Goal: Task Accomplishment & Management: Complete application form

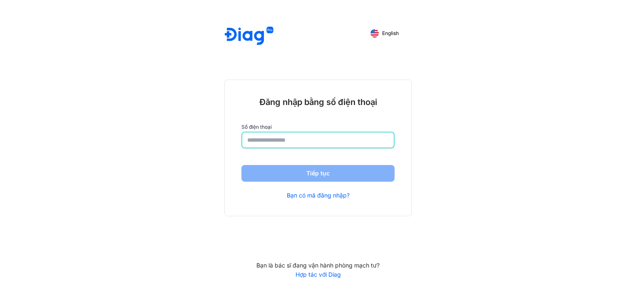
click at [263, 142] on input "number" at bounding box center [318, 139] width 142 height 15
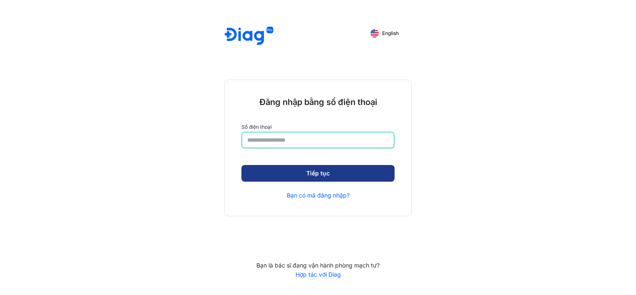
type input "**********"
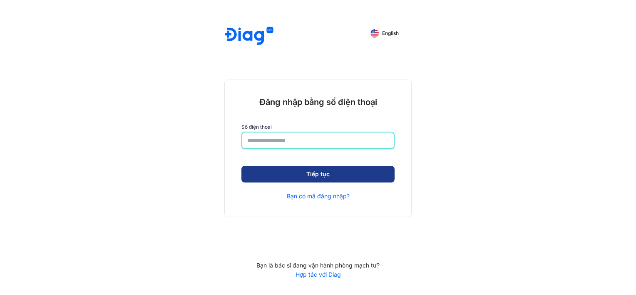
click at [331, 175] on button "Tiếp tục" at bounding box center [317, 174] width 153 height 17
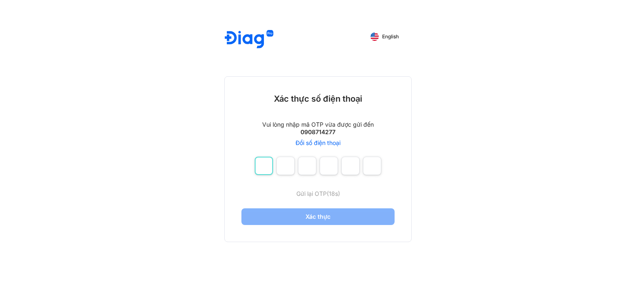
click at [264, 170] on input "number" at bounding box center [264, 166] width 18 height 18
type input "*"
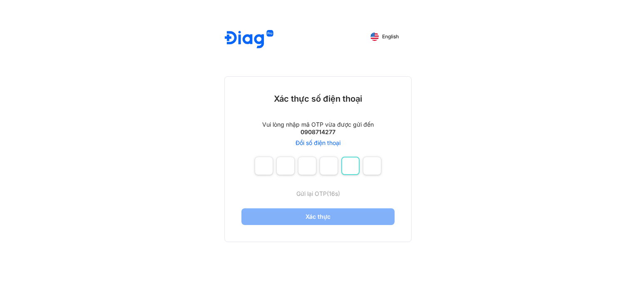
type input "*"
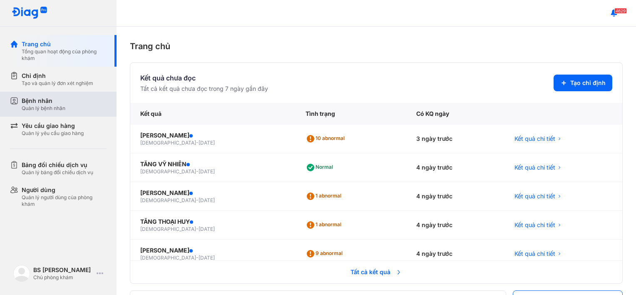
click at [45, 103] on div "Bệnh nhân" at bounding box center [44, 101] width 44 height 8
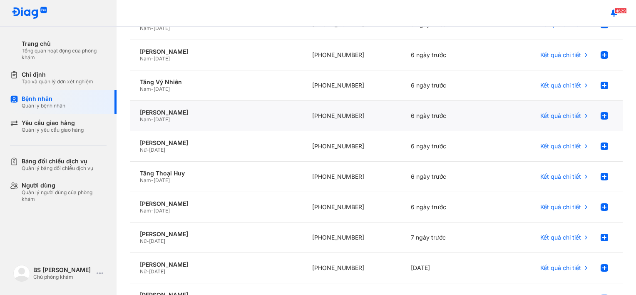
scroll to position [125, 0]
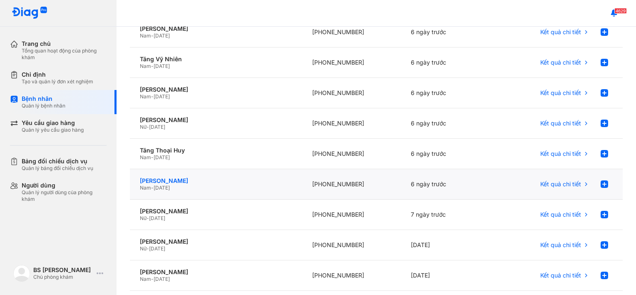
click at [168, 182] on div "[PERSON_NAME]" at bounding box center [216, 180] width 152 height 7
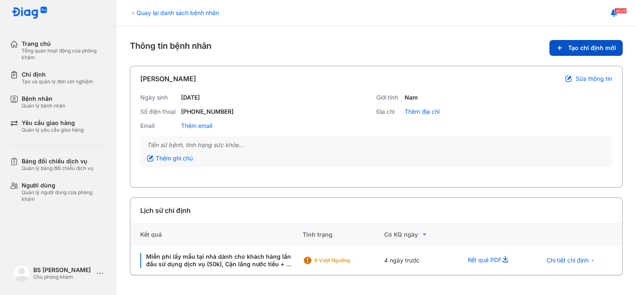
click at [573, 49] on span "Tạo chỉ định mới" at bounding box center [592, 47] width 48 height 7
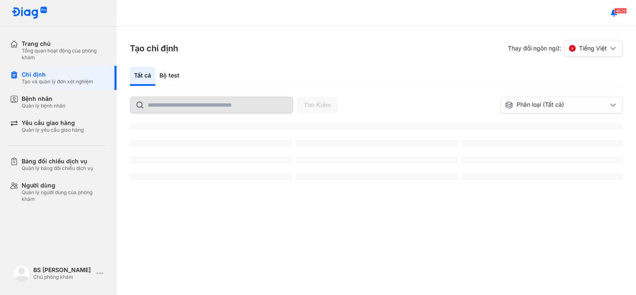
click at [142, 75] on div "Tất cả" at bounding box center [142, 76] width 25 height 19
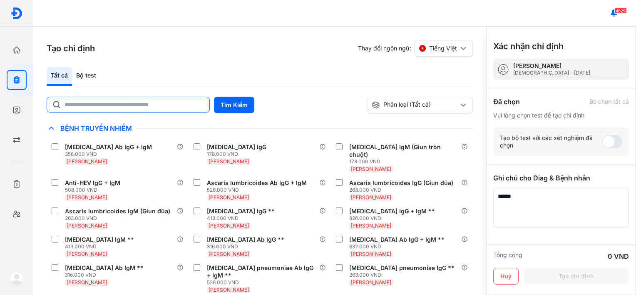
click at [139, 107] on input "text" at bounding box center [135, 104] width 140 height 15
type input "*****"
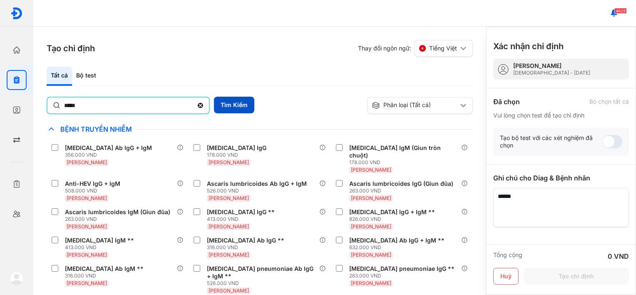
click at [230, 107] on button "Tìm Kiếm" at bounding box center [234, 105] width 40 height 17
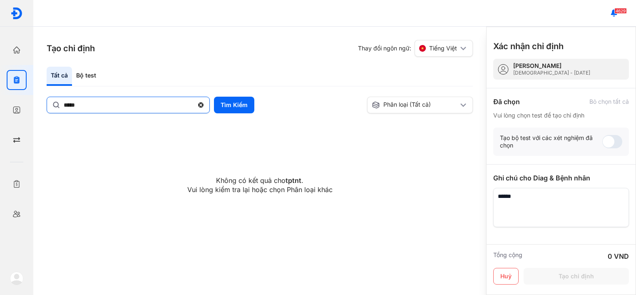
click at [201, 105] on icon at bounding box center [200, 105] width 7 height 8
click at [194, 105] on input "*****" at bounding box center [129, 104] width 130 height 15
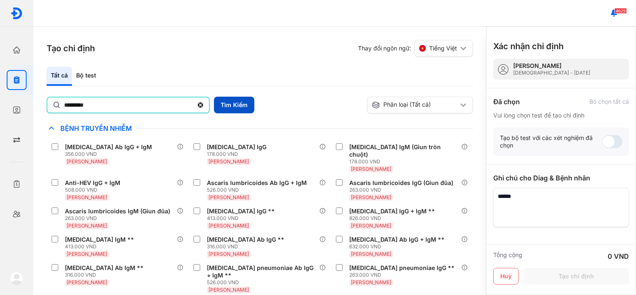
type input "*********"
click at [227, 105] on button "Tìm Kiếm" at bounding box center [234, 105] width 40 height 17
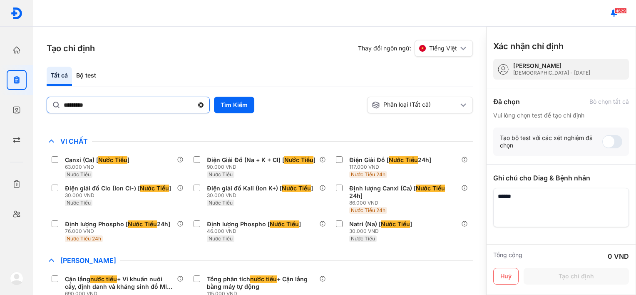
scroll to position [1127, 0]
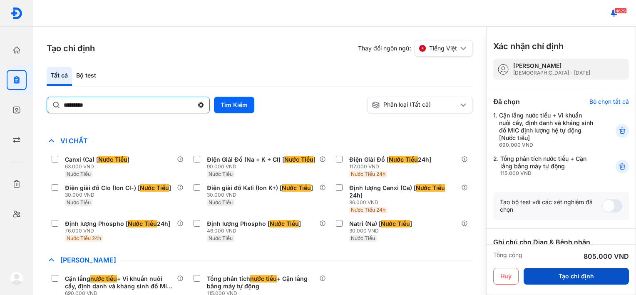
click at [560, 278] on button "Tạo chỉ định" at bounding box center [576, 276] width 105 height 17
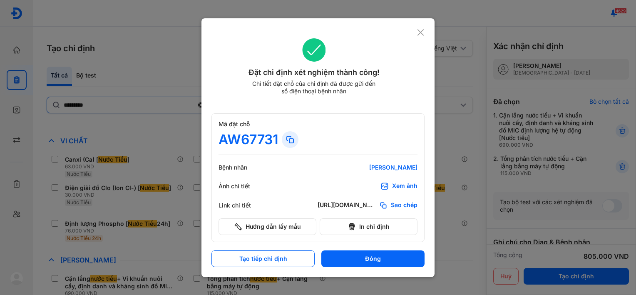
click at [425, 34] on div "Đặt chỉ định xét nghiệm thành công! Chi tiết đặt chỗ của chỉ định đã được gửi đ…" at bounding box center [318, 147] width 233 height 259
click at [422, 30] on icon at bounding box center [421, 32] width 8 height 8
